Goal: Transaction & Acquisition: Purchase product/service

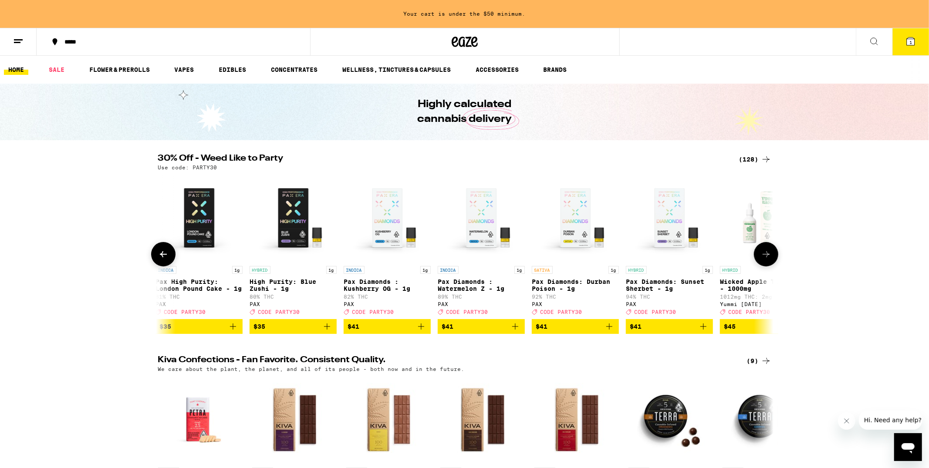
scroll to position [0, 9953]
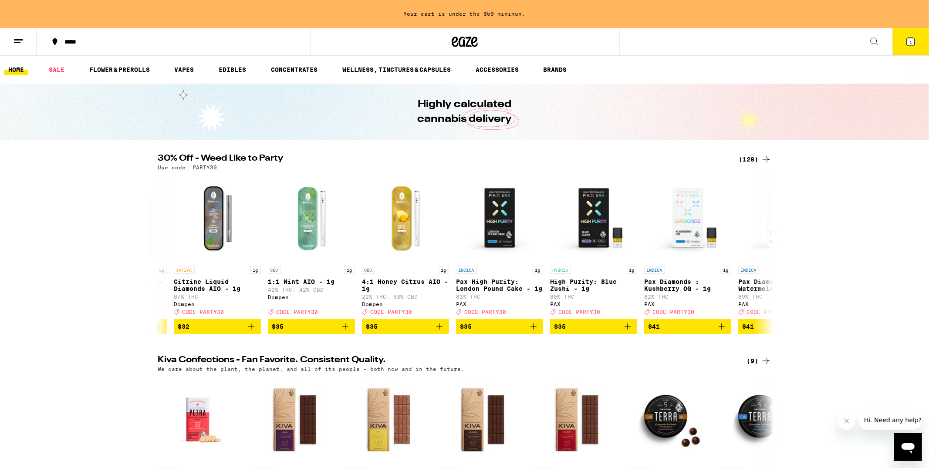
click at [731, 158] on icon at bounding box center [765, 159] width 7 height 6
click at [731, 157] on div "(128)" at bounding box center [755, 159] width 32 height 10
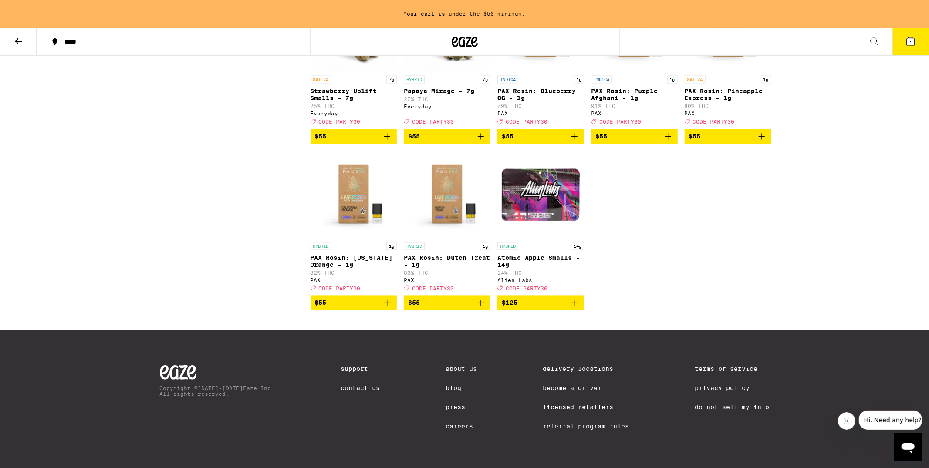
scroll to position [4226, 0]
click at [571, 238] on img "Open page for Atomic Apple Smalls - 14g from Alien Labs" at bounding box center [540, 194] width 87 height 87
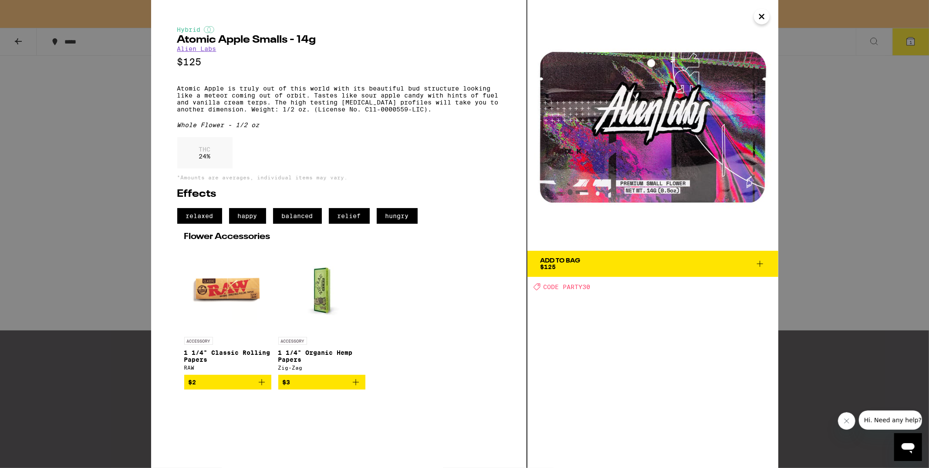
click at [52, 268] on div "Hybrid Atomic Apple Smalls - 14g Alien Labs $125 Atomic Apple is truly out of t…" at bounding box center [464, 234] width 929 height 468
